Goal: Task Accomplishment & Management: Manage account settings

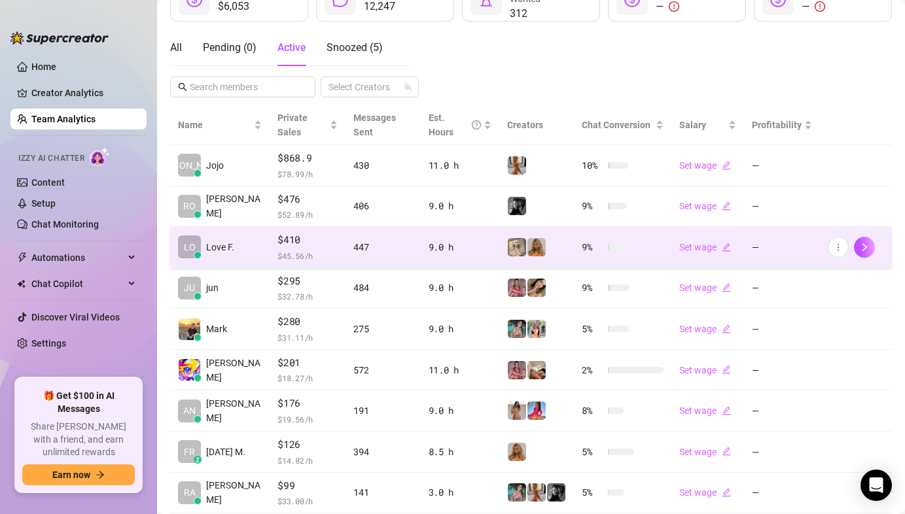
scroll to position [224, 0]
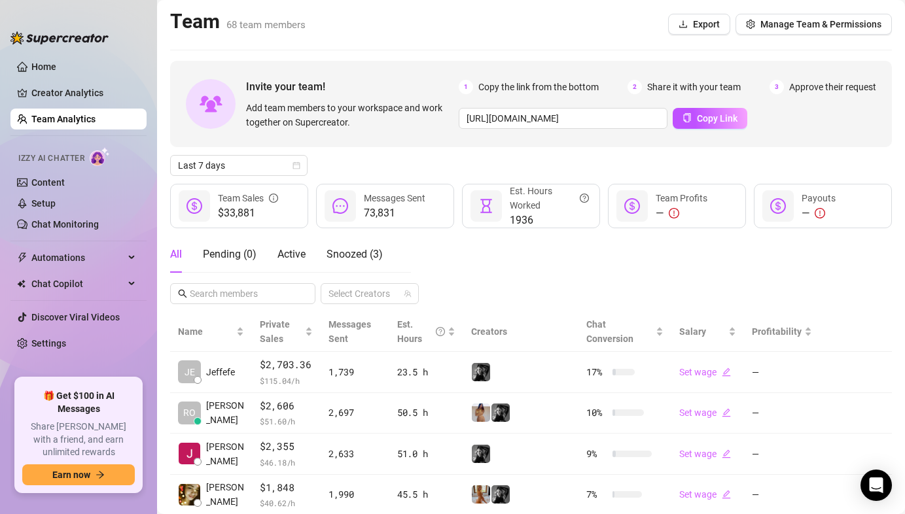
click at [564, 282] on div "All Pending ( 0 ) Active Snoozed ( 3 ) Select Creators" at bounding box center [531, 270] width 722 height 68
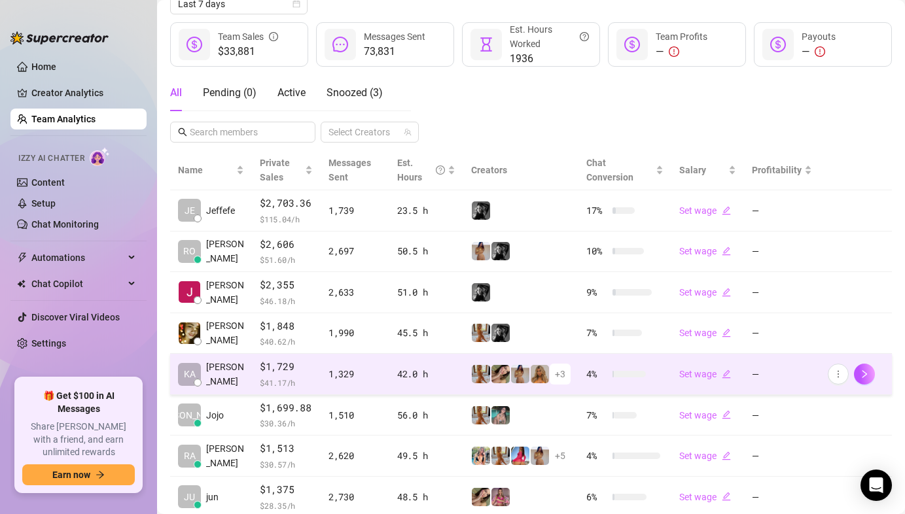
scroll to position [238, 0]
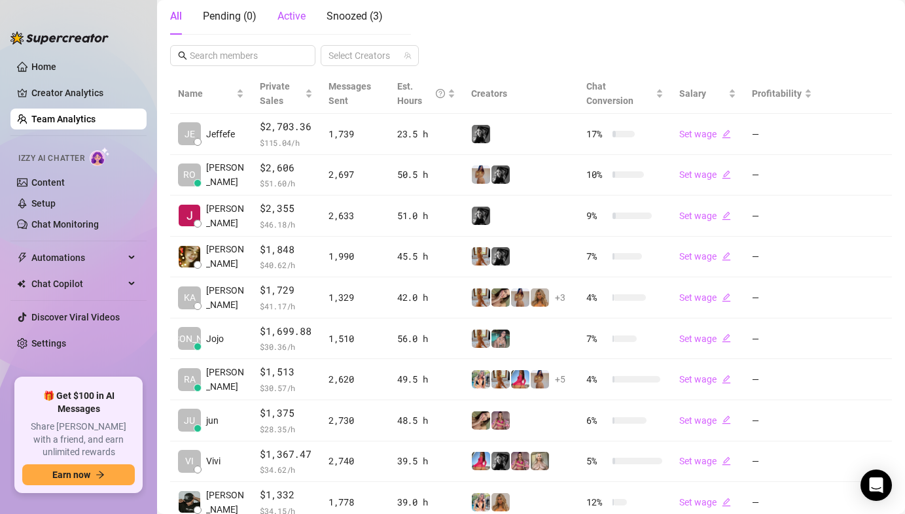
click at [301, 22] on span "Active" at bounding box center [291, 16] width 28 height 12
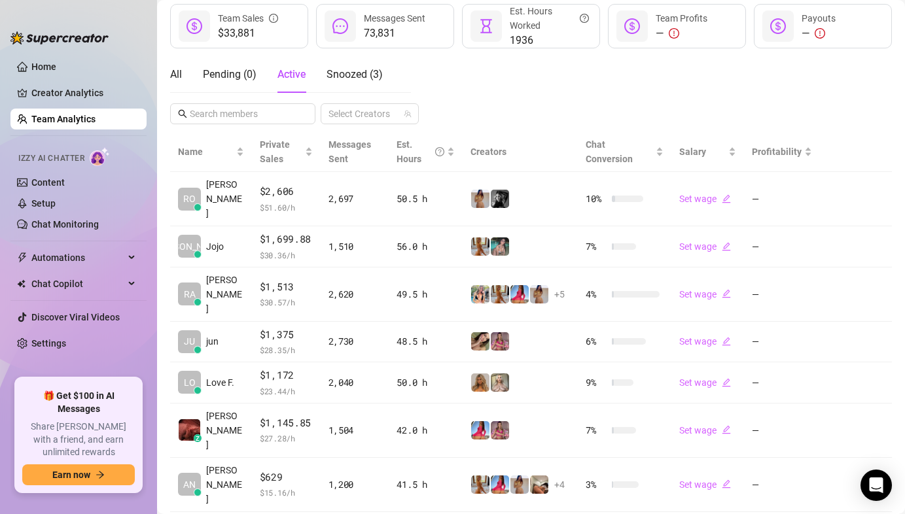
scroll to position [12, 0]
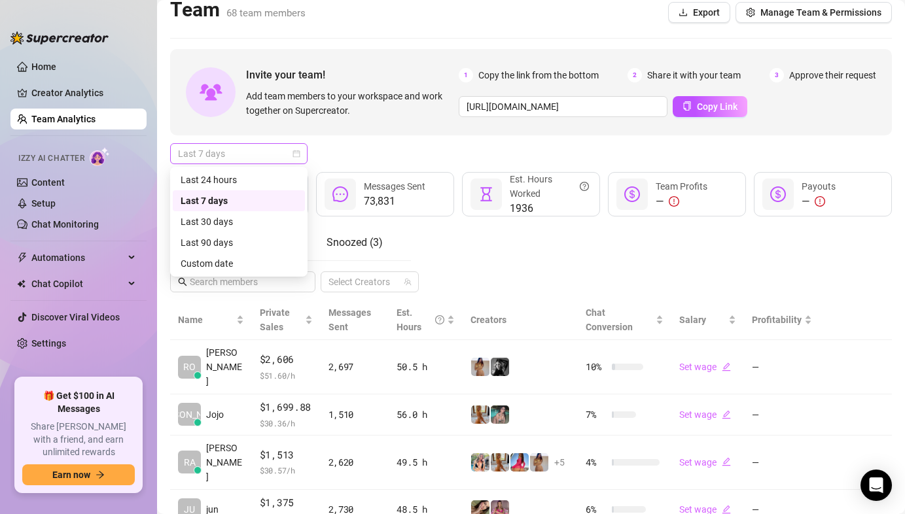
click at [279, 147] on span "Last 7 days" at bounding box center [239, 154] width 122 height 20
drag, startPoint x: 248, startPoint y: 181, endPoint x: 268, endPoint y: 175, distance: 20.5
click at [248, 181] on div "Last 24 hours" at bounding box center [239, 180] width 116 height 14
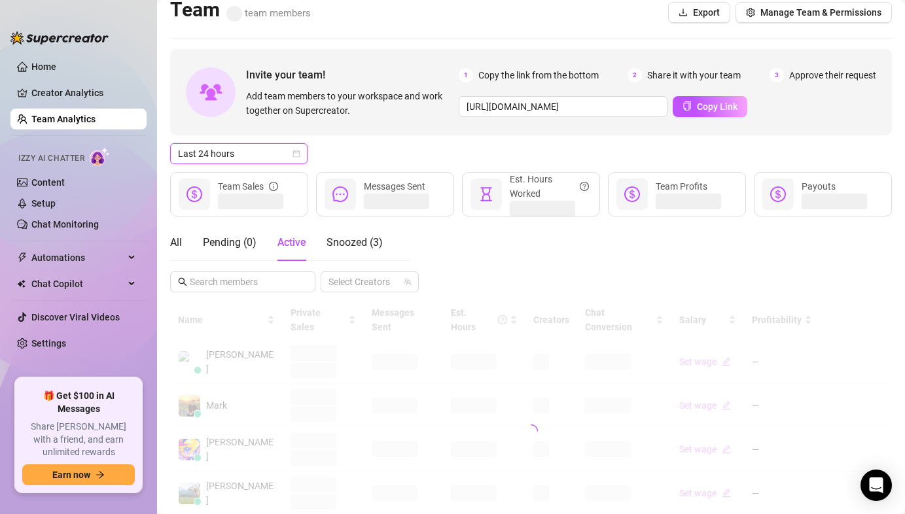
click at [363, 154] on div "Last 24 hours Last 24 hours" at bounding box center [531, 153] width 722 height 21
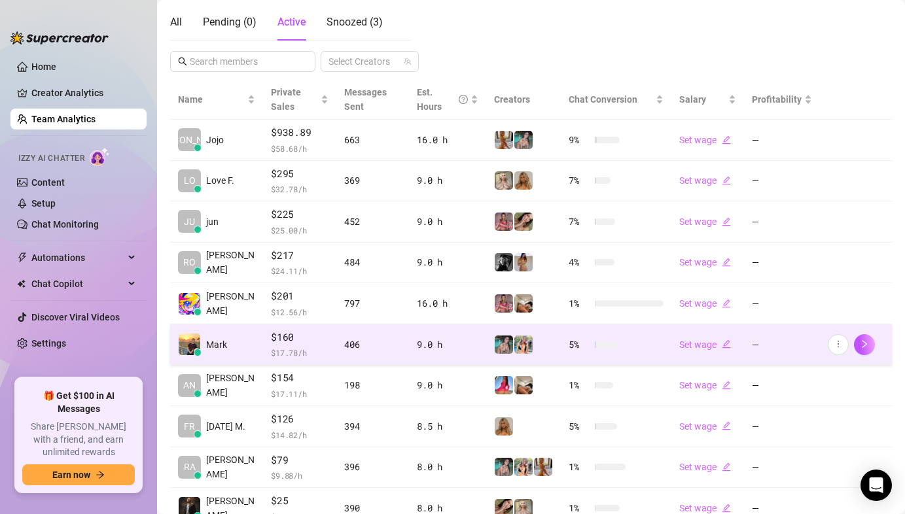
scroll to position [323, 0]
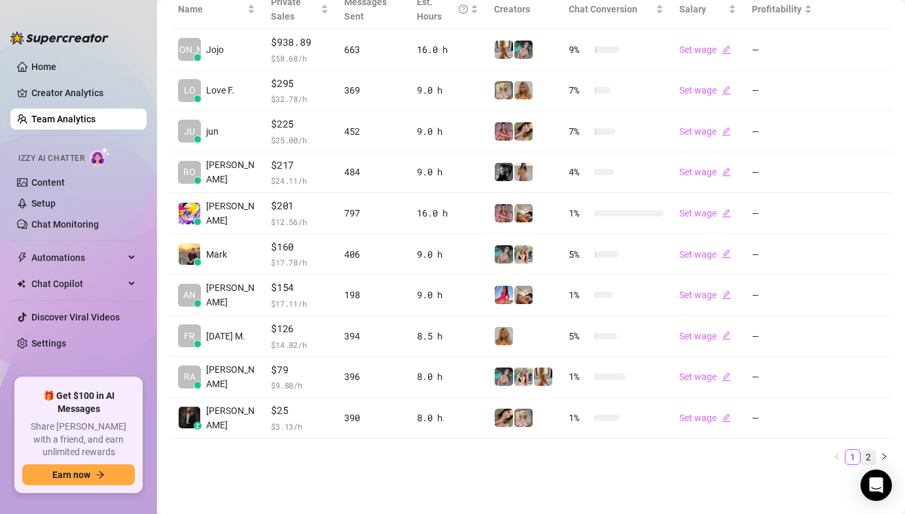
click at [861, 453] on link "2" at bounding box center [868, 457] width 14 height 14
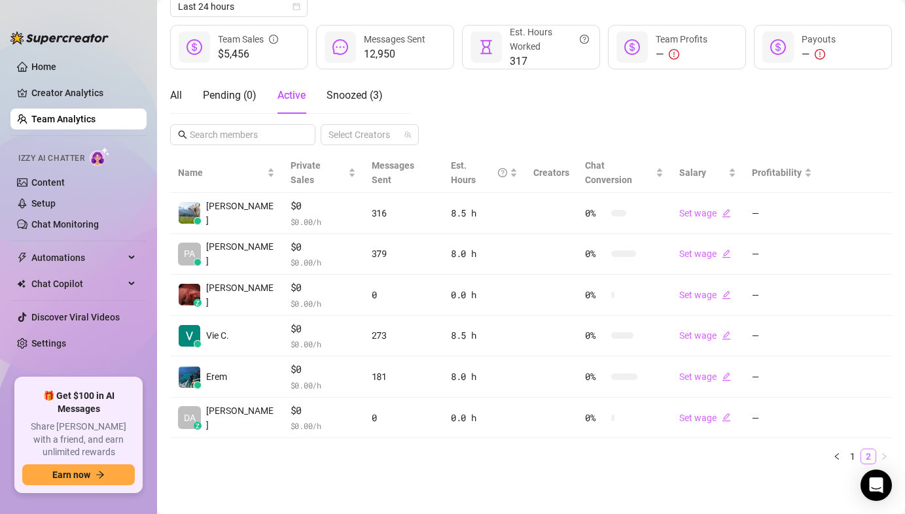
scroll to position [145, 0]
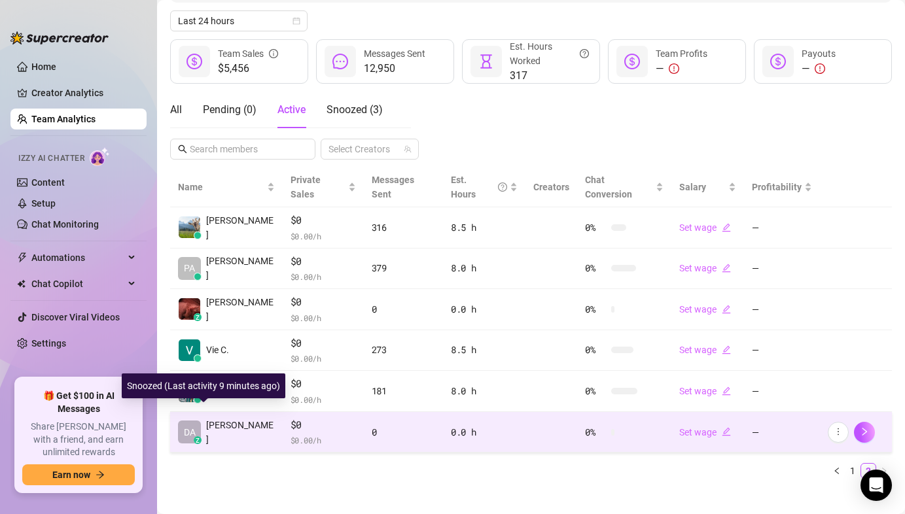
click at [196, 436] on div "z" at bounding box center [198, 440] width 8 height 8
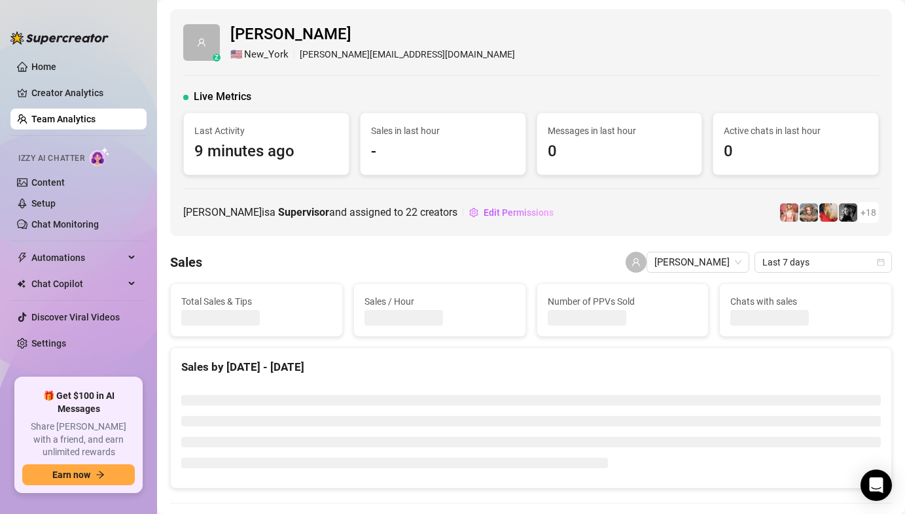
click at [75, 121] on link "Team Analytics" at bounding box center [63, 119] width 64 height 10
